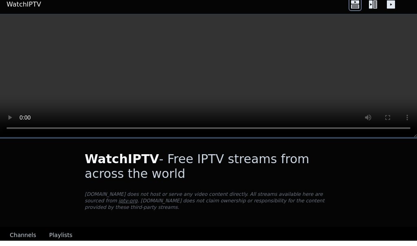
click at [23, 233] on button "Channels" at bounding box center [23, 240] width 26 height 15
click at [27, 235] on button "Channels" at bounding box center [23, 240] width 26 height 15
click at [24, 233] on button "Channels" at bounding box center [23, 240] width 26 height 15
click at [25, 234] on button "Channels" at bounding box center [23, 240] width 26 height 15
click at [61, 233] on button "Playlists" at bounding box center [60, 240] width 23 height 15
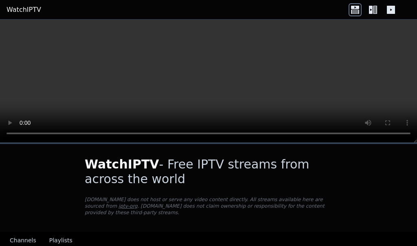
click at [389, 9] on icon at bounding box center [391, 10] width 8 height 8
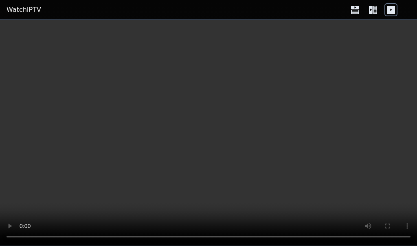
click at [14, 7] on link "WatchIPTV" at bounding box center [24, 10] width 35 height 10
click at [13, 7] on link "WatchIPTV" at bounding box center [24, 10] width 35 height 10
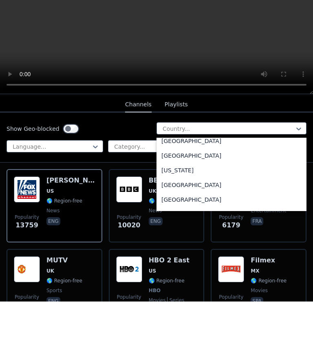
scroll to position [1109, 0]
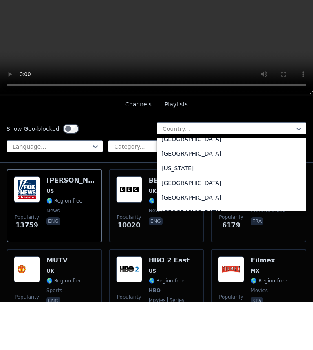
click at [236, 136] on div "[GEOGRAPHIC_DATA]" at bounding box center [232, 128] width 150 height 15
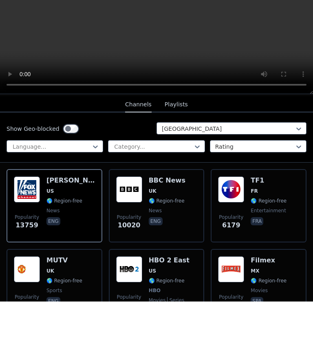
scroll to position [0, 0]
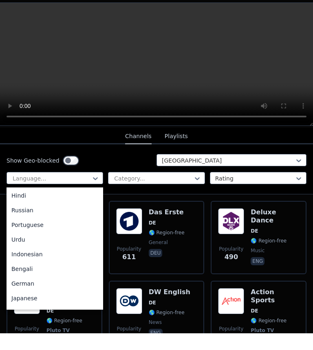
scroll to position [0, 0]
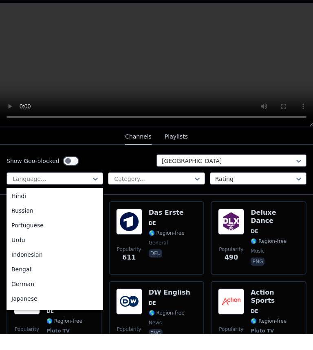
click at [18, 245] on div "German" at bounding box center [55, 300] width 97 height 15
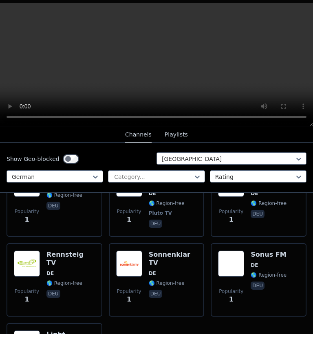
scroll to position [7321, 0]
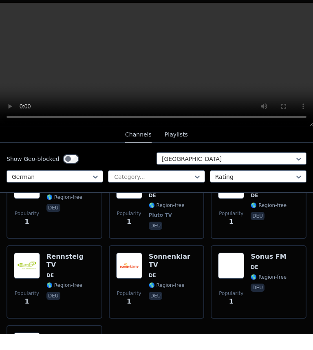
click at [181, 144] on button "Playlists" at bounding box center [176, 151] width 23 height 15
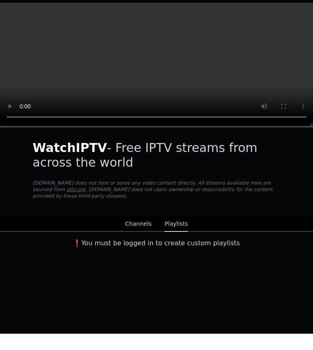
scroll to position [0, 0]
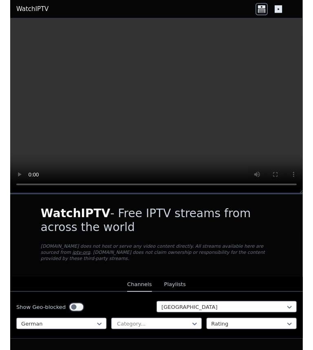
scroll to position [0, 0]
